Goal: Use online tool/utility: Utilize a website feature to perform a specific function

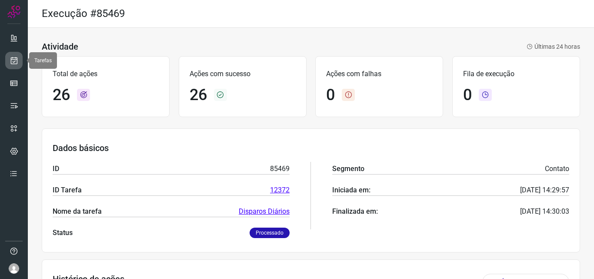
click at [17, 58] on icon at bounding box center [14, 60] width 9 height 9
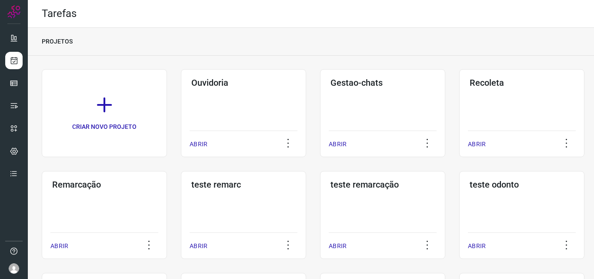
click at [145, 216] on div "Remarcação ABRIR" at bounding box center [104, 215] width 125 height 88
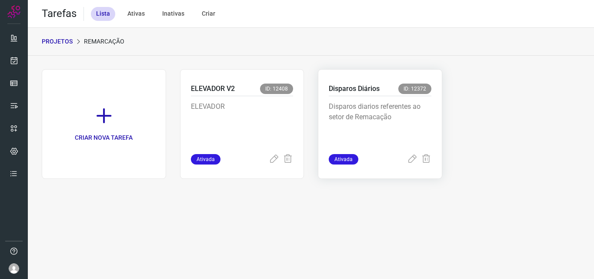
click at [411, 113] on p "Disparos diarios referentes ao setor de Remacação" at bounding box center [380, 122] width 103 height 43
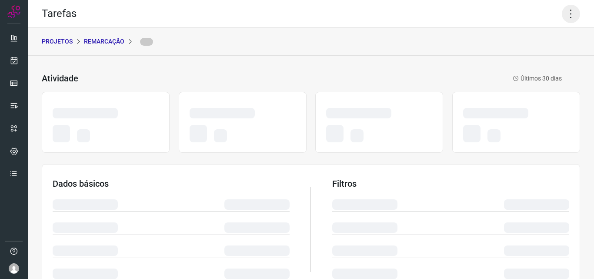
click at [565, 18] on icon at bounding box center [571, 14] width 18 height 18
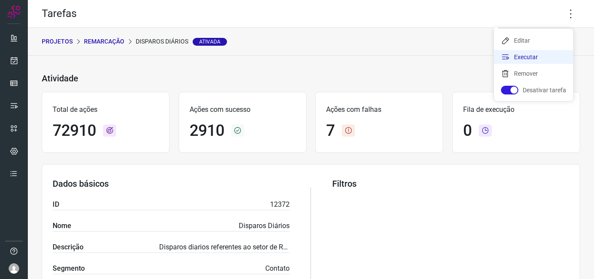
click at [518, 58] on li "Executar" at bounding box center [533, 57] width 79 height 14
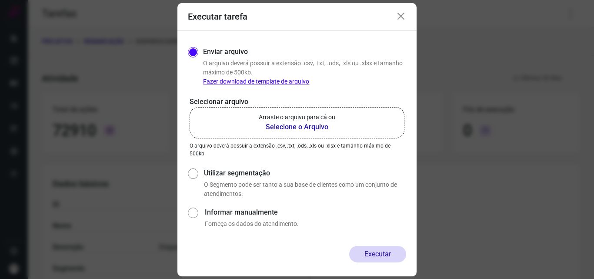
click at [283, 125] on b "Selecione o Arquivo" at bounding box center [297, 127] width 76 height 10
click at [0, 0] on input "Arraste o arquivo para cá ou Selecione o Arquivo" at bounding box center [0, 0] width 0 height 0
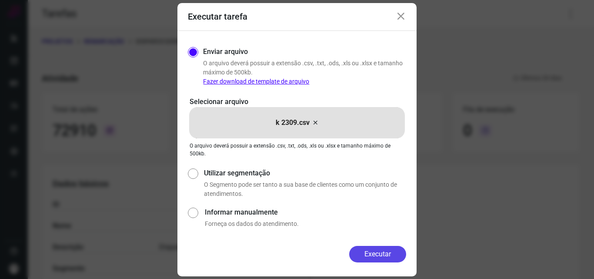
click at [381, 258] on button "Executar" at bounding box center [377, 254] width 57 height 17
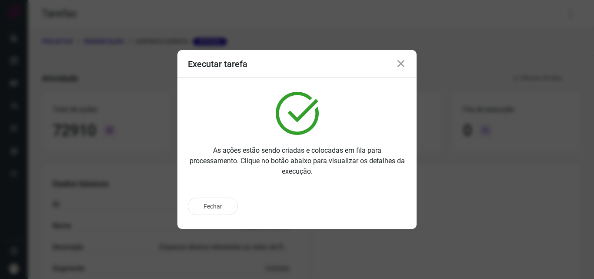
click at [372, 205] on div "Fechar" at bounding box center [297, 205] width 218 height 17
click at [372, 205] on p "Ir para execução" at bounding box center [368, 206] width 46 height 9
